Goal: Task Accomplishment & Management: Manage account settings

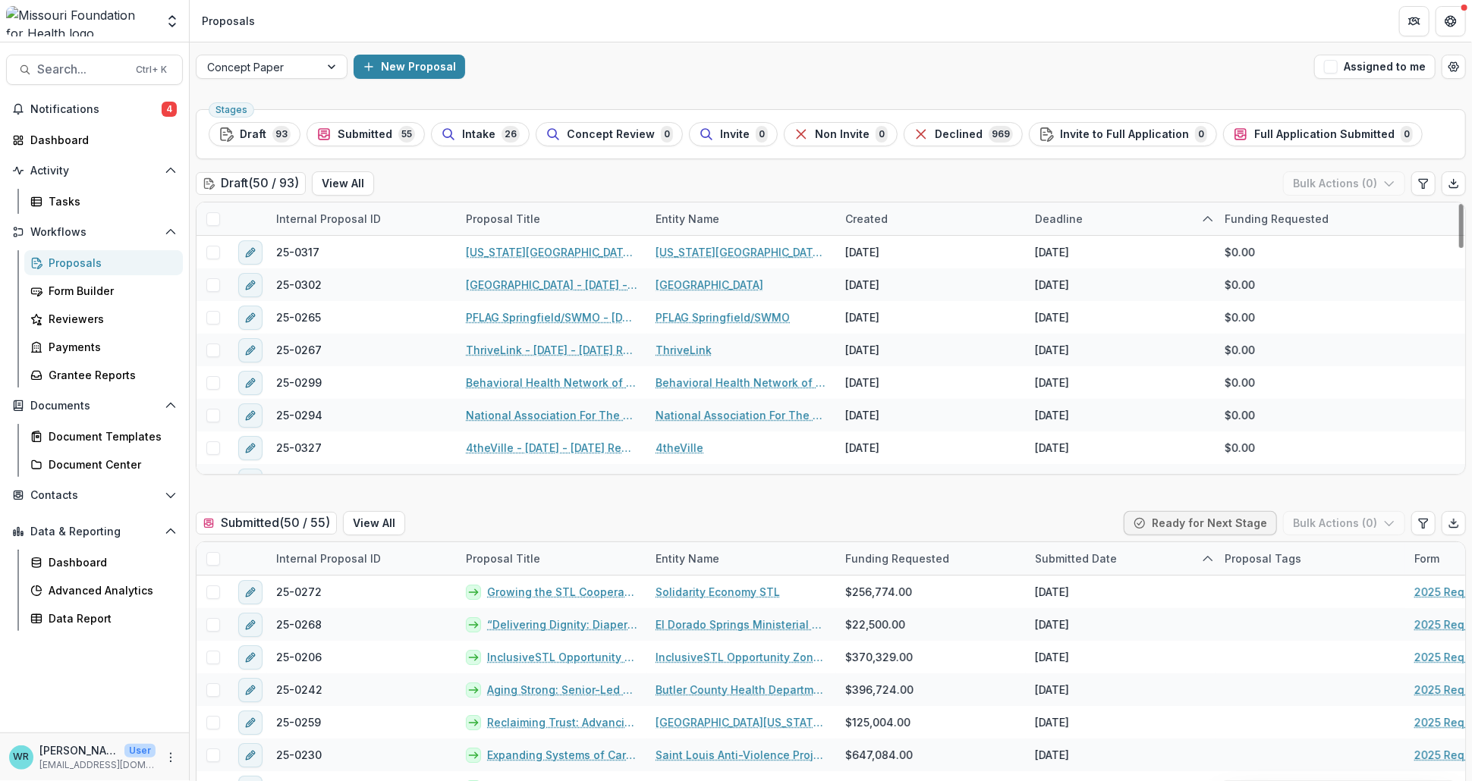
click at [1070, 215] on div "Deadline" at bounding box center [1059, 219] width 66 height 16
drag, startPoint x: 346, startPoint y: 187, endPoint x: 404, endPoint y: 190, distance: 58.5
click at [345, 186] on button "View All" at bounding box center [343, 183] width 62 height 24
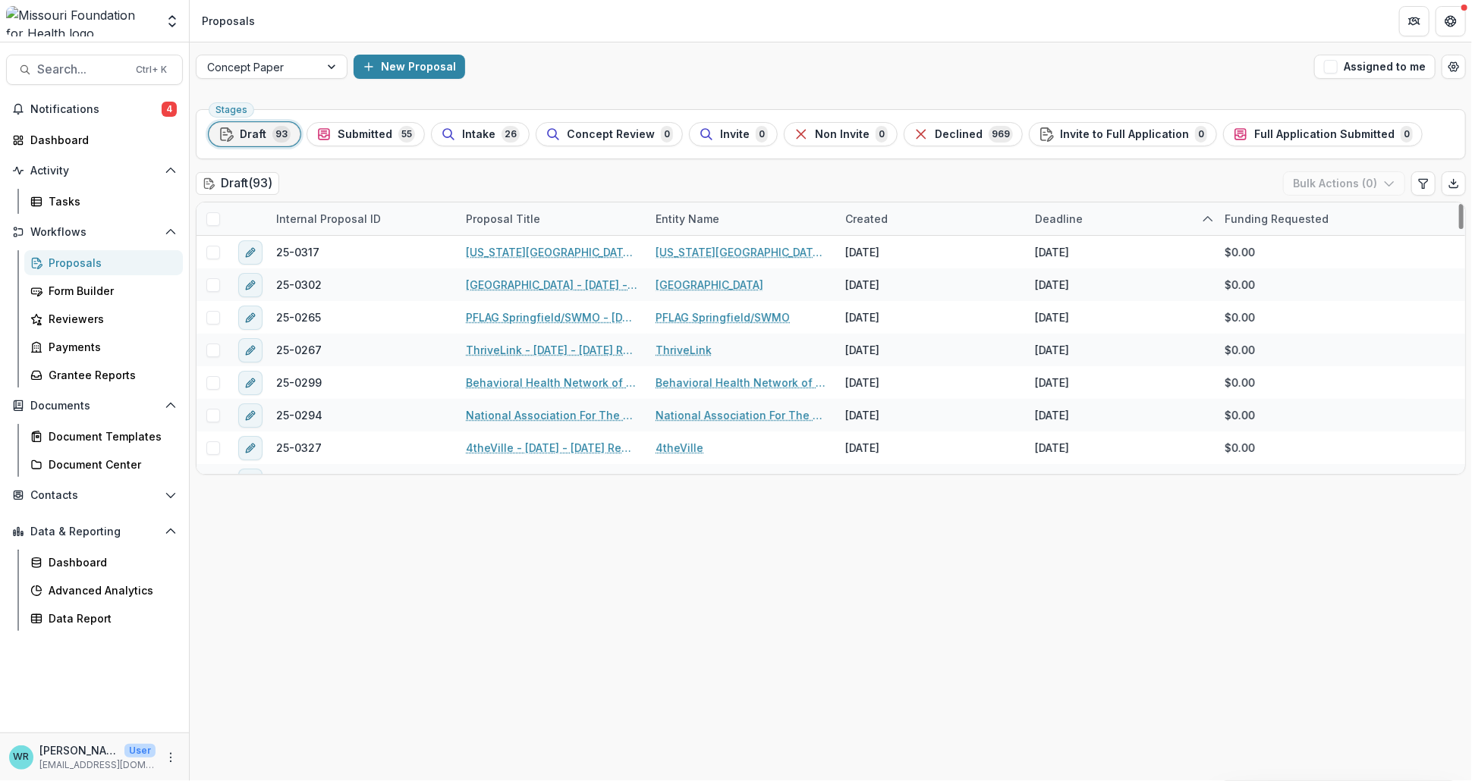
click at [1066, 211] on div "Deadline" at bounding box center [1059, 219] width 66 height 16
click at [1079, 309] on span "Sort Descending" at bounding box center [1100, 312] width 88 height 13
click at [1126, 578] on div "Stages Draft 93 Submitted 55 Intake 26 Concept Review 0 Invite 0 Non Invite 0 D…" at bounding box center [831, 442] width 1282 height 678
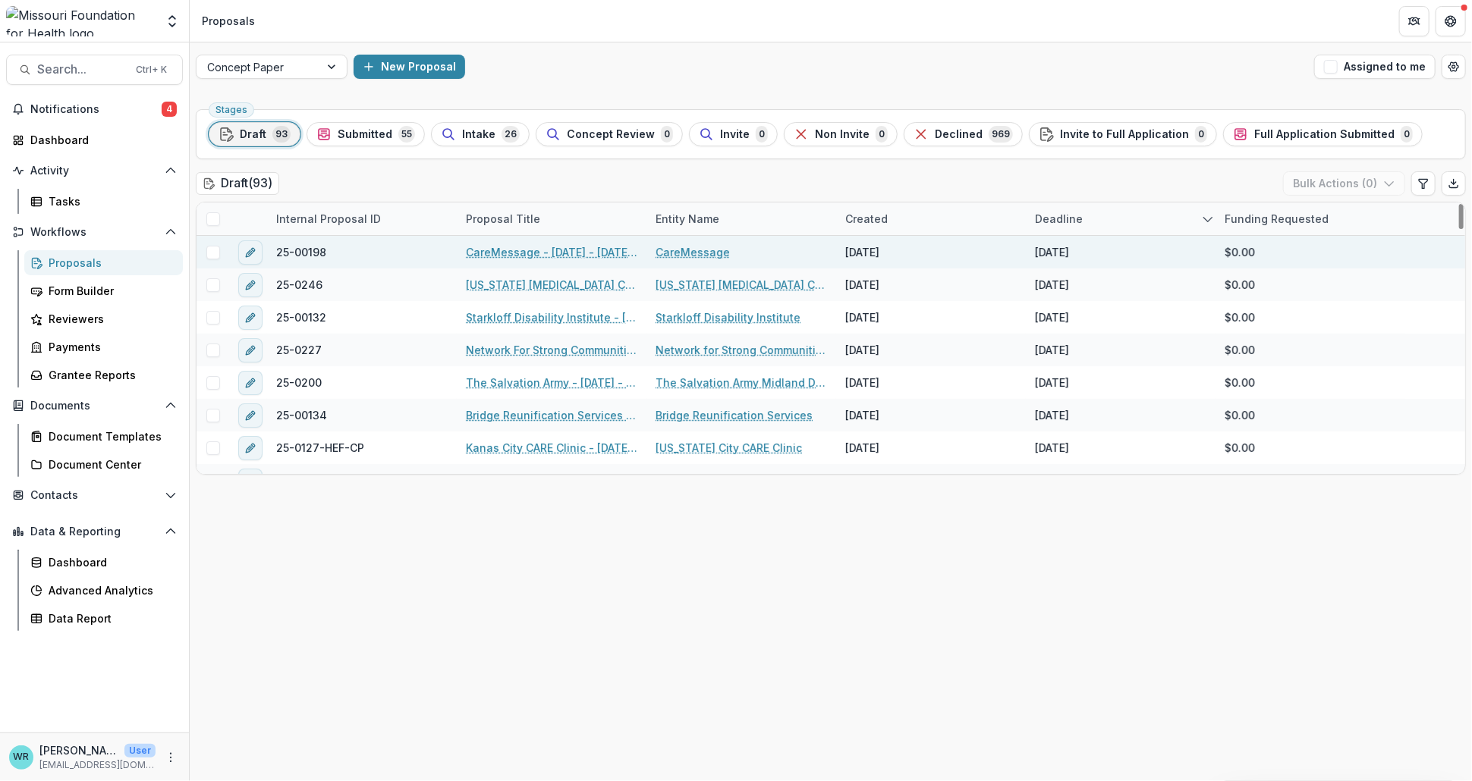
click at [543, 250] on link "CareMessage - [DATE] - [DATE] Request for Concept Papers" at bounding box center [551, 252] width 171 height 16
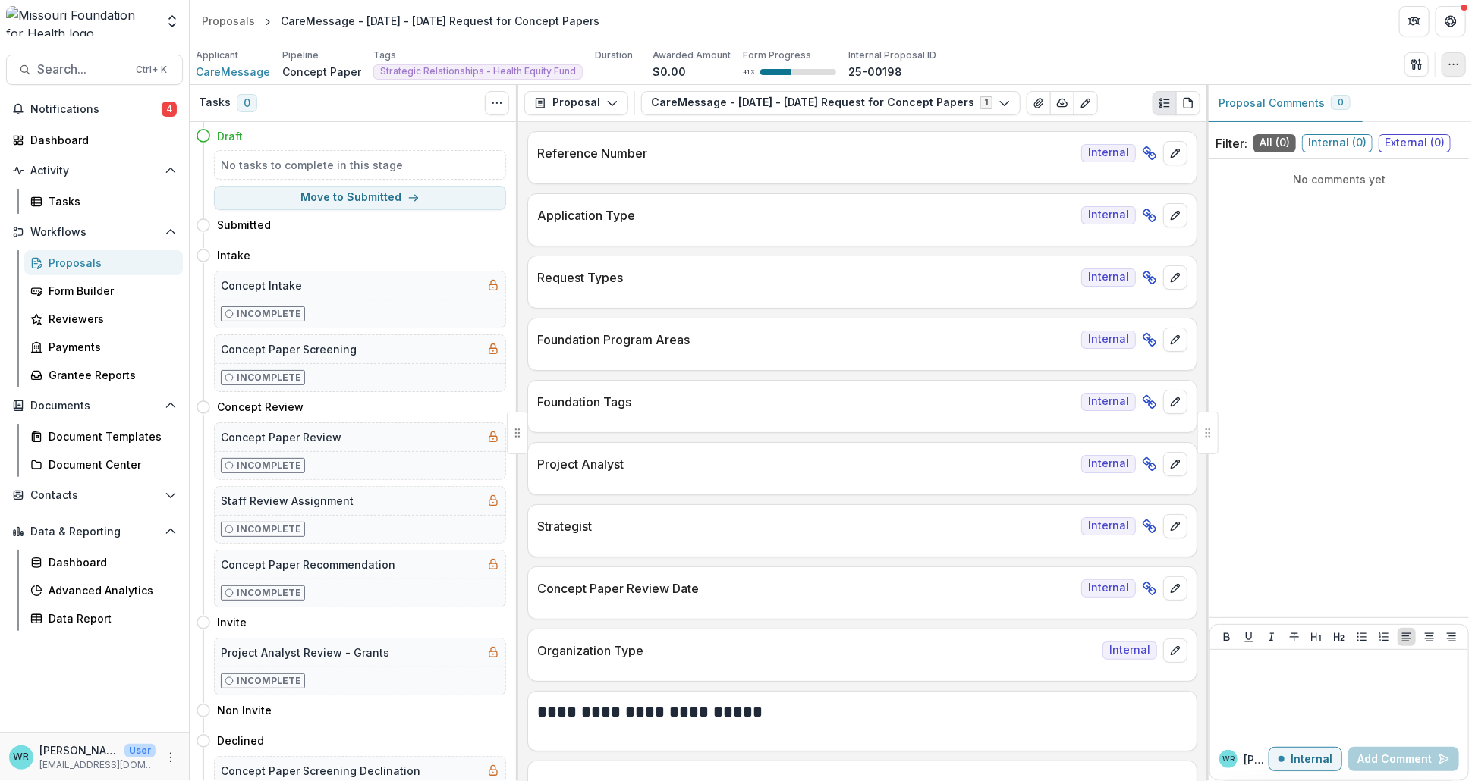
click at [1462, 59] on button "button" at bounding box center [1453, 64] width 24 height 24
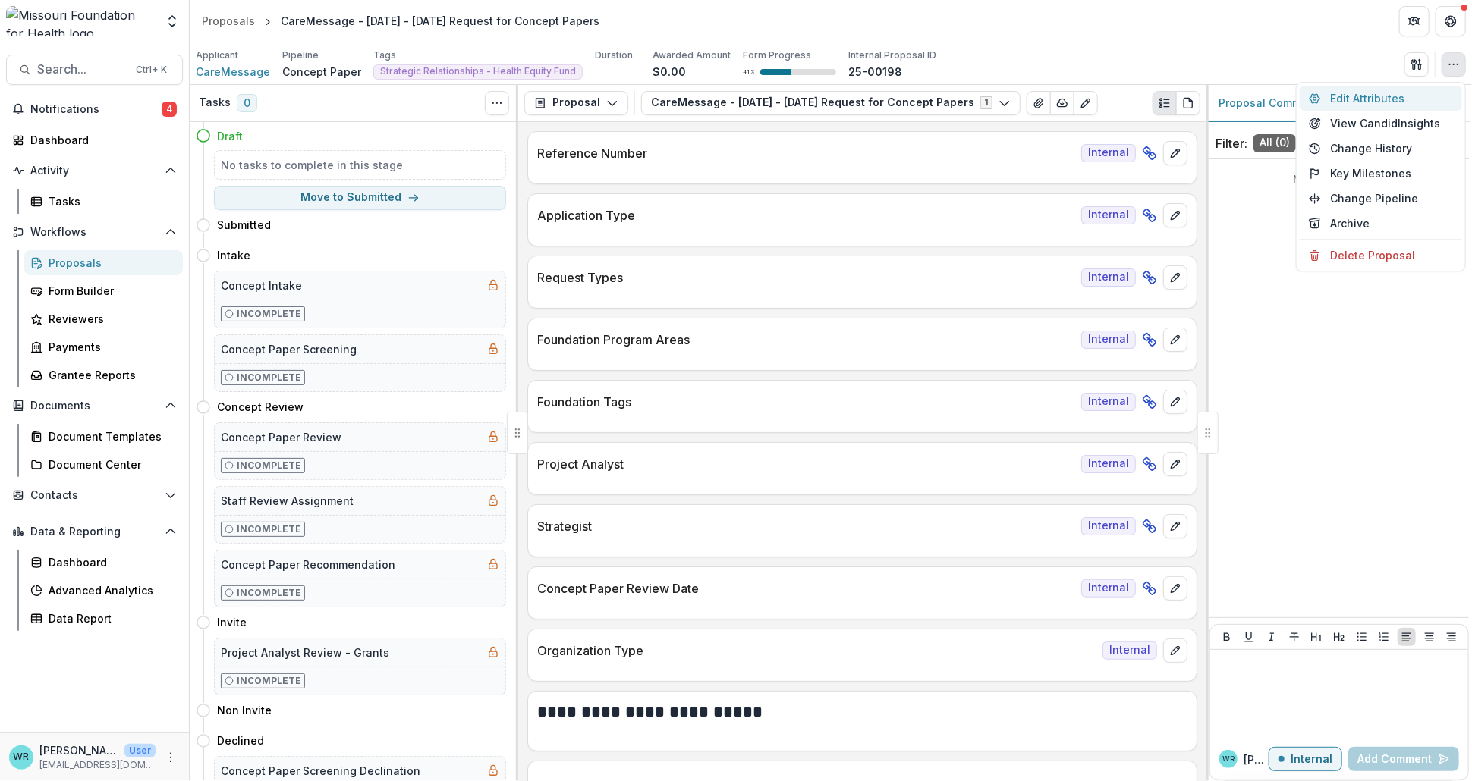
click at [1373, 103] on button "Edit Attributes" at bounding box center [1380, 98] width 162 height 25
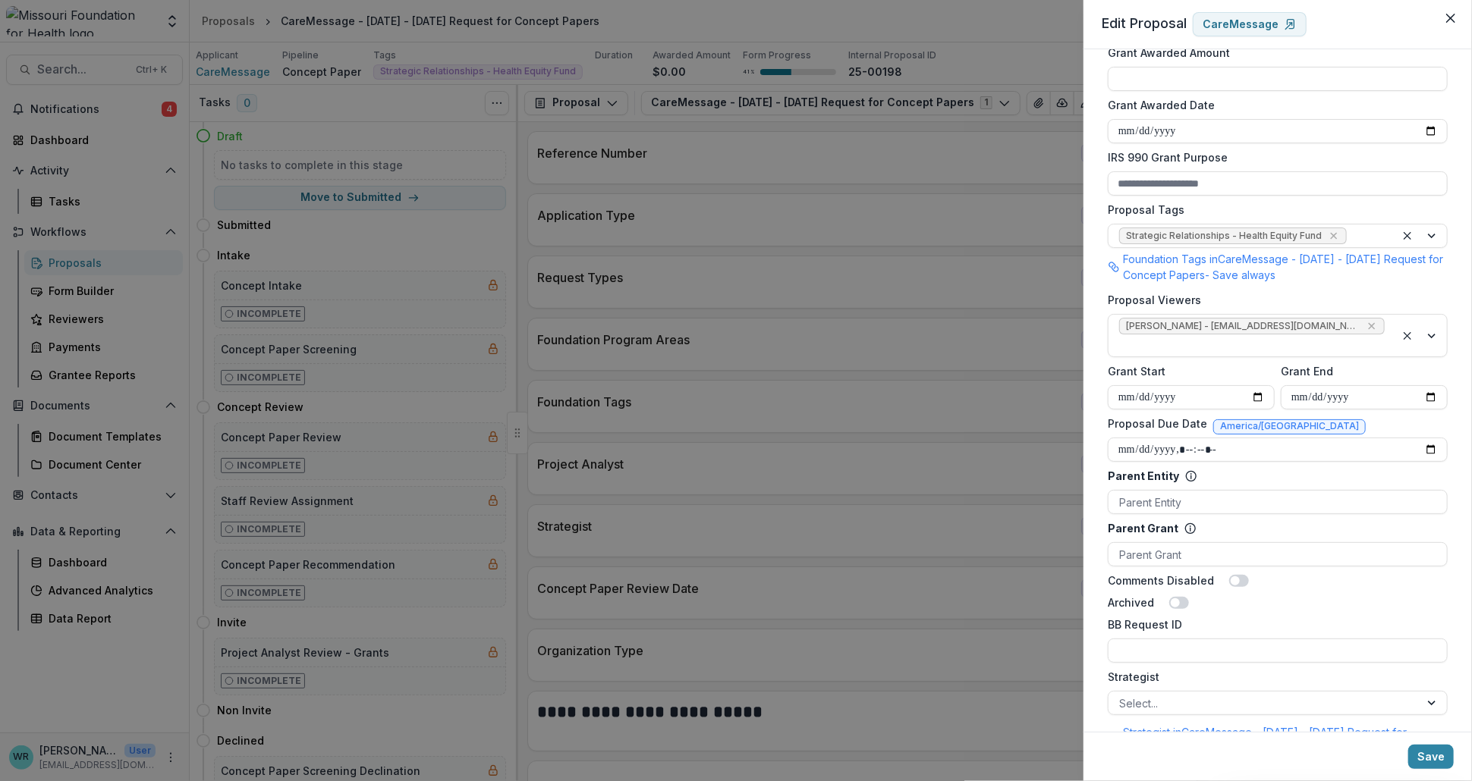
scroll to position [674, 0]
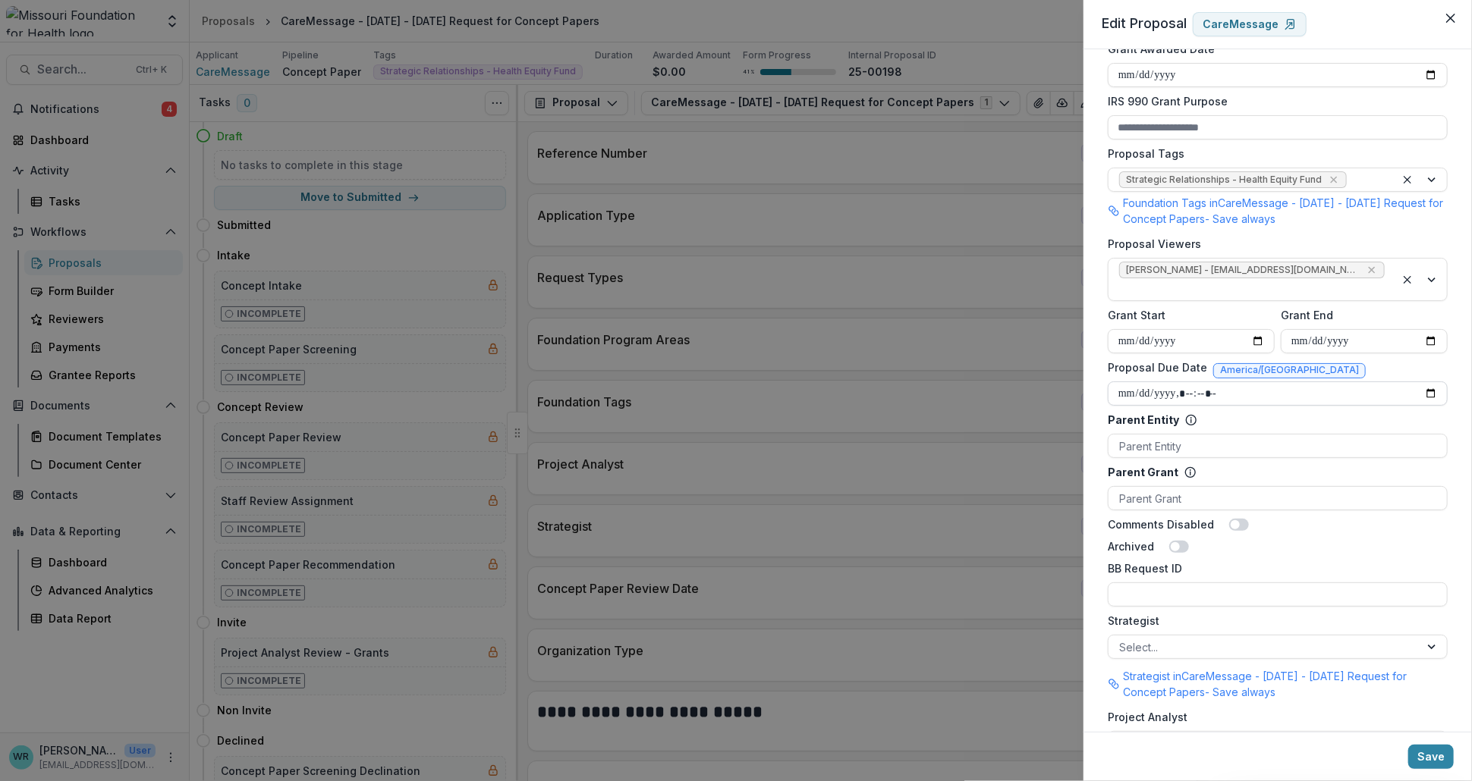
click at [1148, 382] on input "Proposal Due Date" at bounding box center [1277, 394] width 340 height 24
click at [1192, 382] on input "Proposal Due Date" at bounding box center [1277, 394] width 340 height 24
type input "**********"
click at [1440, 754] on button "Save" at bounding box center [1431, 757] width 46 height 24
